Goal: Transaction & Acquisition: Purchase product/service

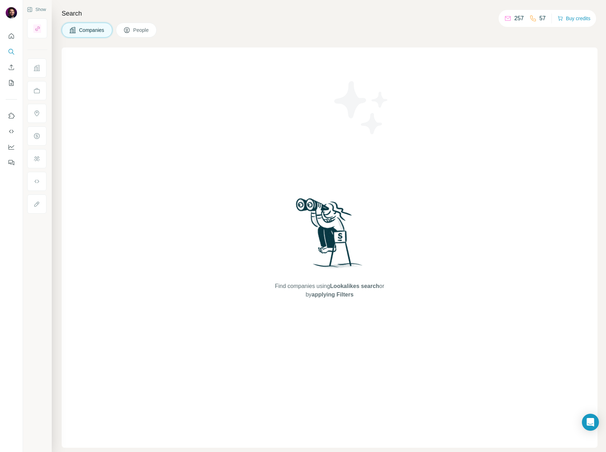
click at [240, 39] on div "Search Companies People Find companies using Lookalikes search or by applying F…" at bounding box center [329, 226] width 554 height 452
click at [574, 19] on button "Buy credits" at bounding box center [573, 18] width 33 height 10
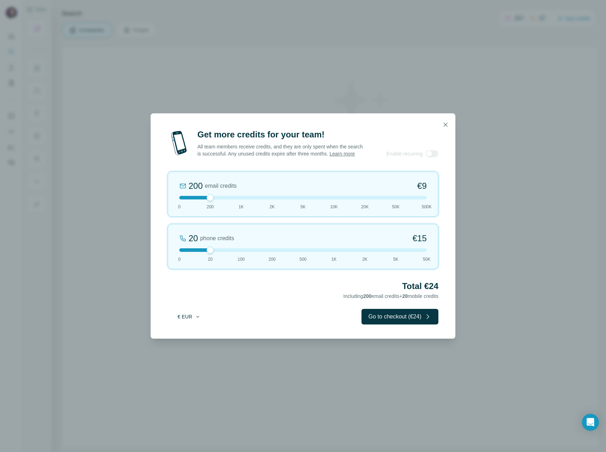
click at [191, 319] on button "€ EUR" at bounding box center [189, 316] width 33 height 13
click at [194, 340] on div "$ USD" at bounding box center [203, 336] width 68 height 13
drag, startPoint x: 211, startPoint y: 199, endPoint x: 260, endPoint y: 209, distance: 49.9
click at [260, 209] on div "2K email credits 5% Discount $80 0 200 1K 2K 5K 10K 20K 50K 500K" at bounding box center [303, 193] width 271 height 45
click at [444, 121] on icon "button" at bounding box center [445, 124] width 7 height 7
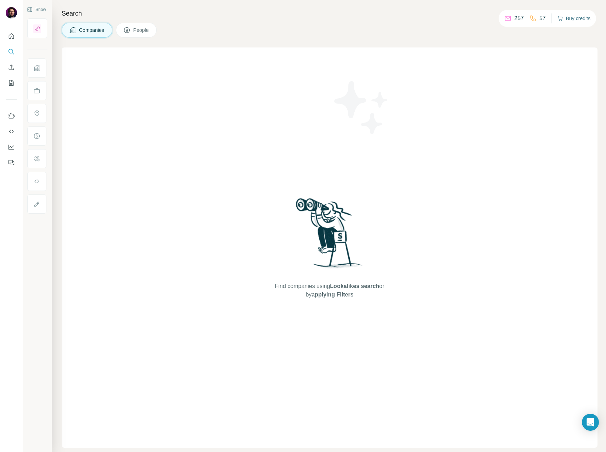
click at [566, 22] on button "Buy credits" at bounding box center [573, 18] width 33 height 10
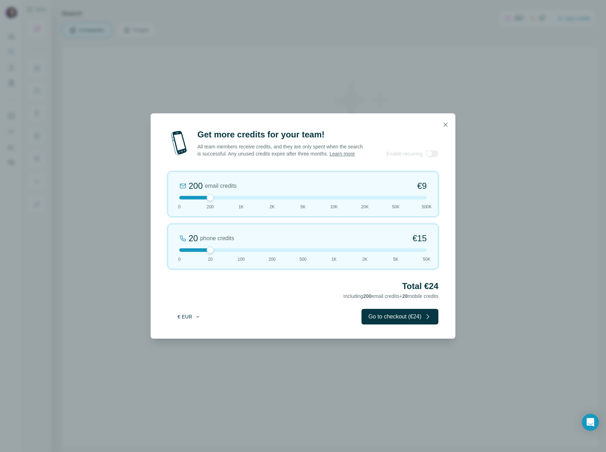
click at [190, 323] on button "€ EUR" at bounding box center [189, 316] width 33 height 13
click at [191, 342] on div "$ USD" at bounding box center [203, 336] width 68 height 13
drag, startPoint x: 209, startPoint y: 203, endPoint x: 216, endPoint y: 200, distance: 6.8
click at [216, 199] on div at bounding box center [302, 198] width 247 height 4
drag, startPoint x: 210, startPoint y: 202, endPoint x: 214, endPoint y: 202, distance: 3.6
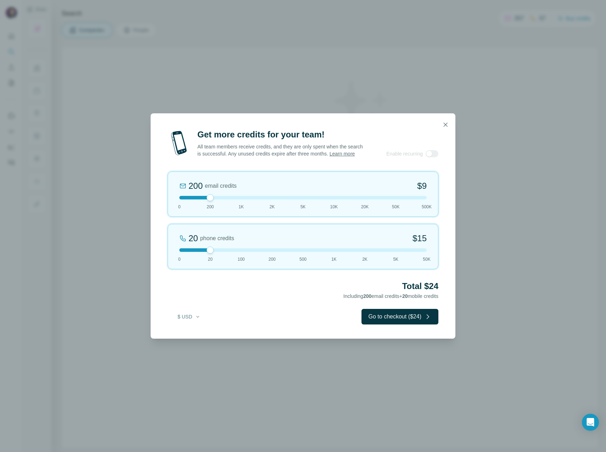
click at [214, 199] on div at bounding box center [302, 198] width 247 height 4
click at [445, 122] on icon "button" at bounding box center [445, 124] width 7 height 7
